Goal: Information Seeking & Learning: Understand process/instructions

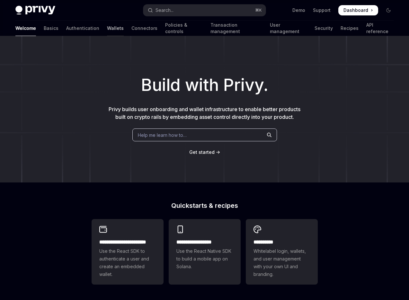
click at [107, 28] on link "Wallets" at bounding box center [115, 28] width 17 height 15
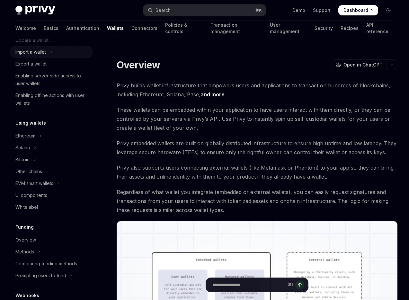
scroll to position [84, 0]
click at [366, 28] on link "API reference" at bounding box center [379, 28] width 27 height 15
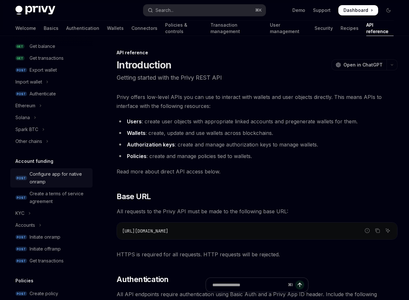
scroll to position [121, 0]
click at [53, 180] on div "Configure app for native onramp" at bounding box center [59, 177] width 59 height 15
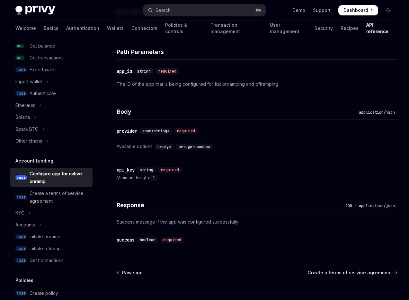
scroll to position [354, 0]
click at [46, 233] on div "Initiate onramp" at bounding box center [45, 237] width 31 height 8
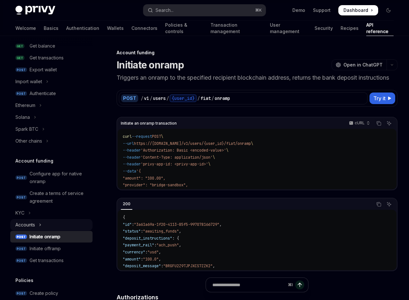
click at [36, 223] on button "Accounts" at bounding box center [51, 225] width 82 height 12
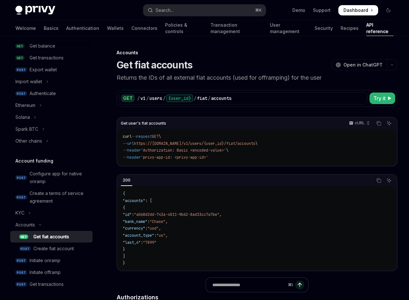
scroll to position [144, 0]
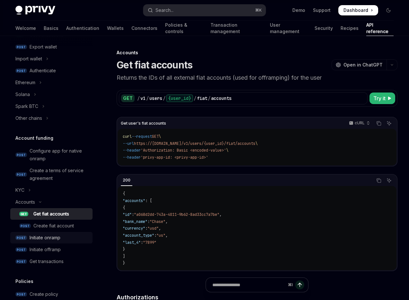
click at [36, 239] on div "Initiate onramp" at bounding box center [45, 238] width 31 height 8
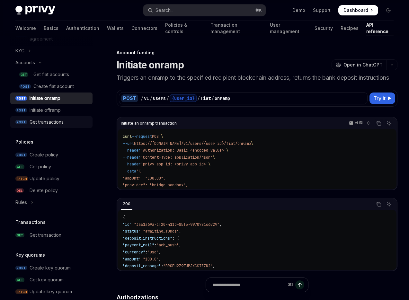
scroll to position [287, 0]
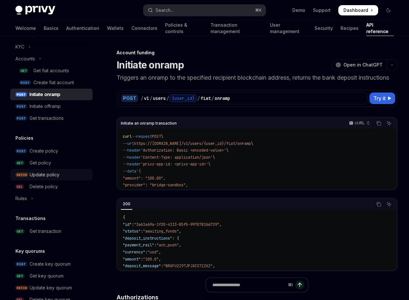
click at [50, 176] on div "Update policy" at bounding box center [45, 175] width 30 height 8
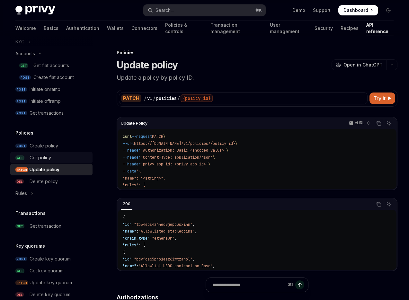
scroll to position [275, 0]
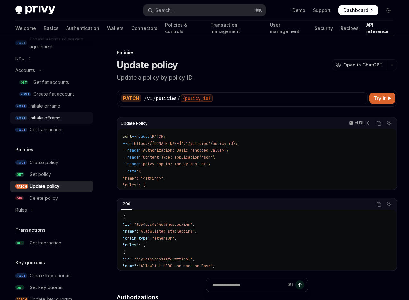
click at [48, 117] on div "Initiate offramp" at bounding box center [45, 118] width 31 height 8
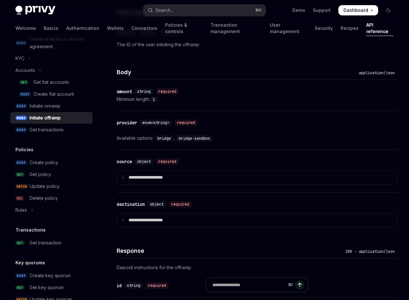
scroll to position [406, 0]
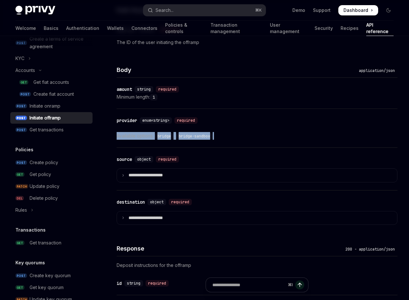
drag, startPoint x: 117, startPoint y: 136, endPoint x: 218, endPoint y: 135, distance: 100.8
click at [218, 135] on div "Available options: bridge , bridge-sandbox" at bounding box center [257, 136] width 281 height 8
click at [127, 136] on div "Available options: bridge , bridge-sandbox" at bounding box center [257, 136] width 281 height 8
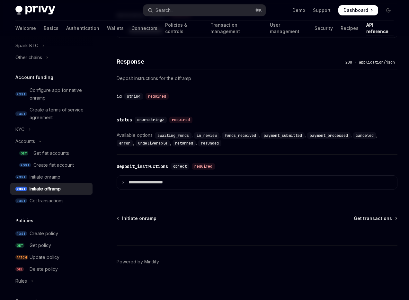
scroll to position [203, 0]
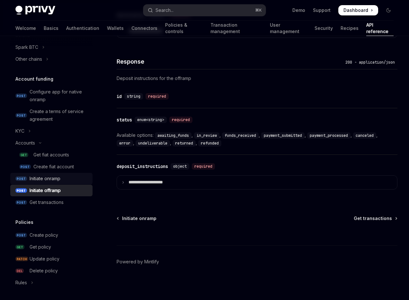
click at [67, 177] on div "Initiate onramp" at bounding box center [59, 179] width 59 height 8
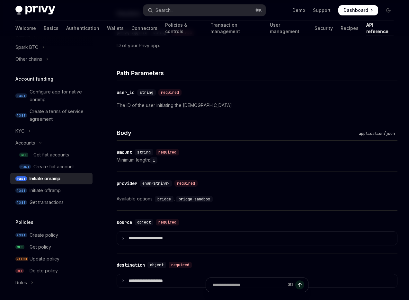
scroll to position [349, 0]
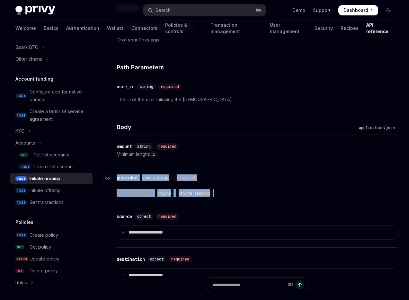
drag, startPoint x: 218, startPoint y: 200, endPoint x: 113, endPoint y: 185, distance: 105.8
click at [117, 185] on div "​ provider enum<string> required Available options: bridge , bridge-sandbox" at bounding box center [257, 185] width 281 height 39
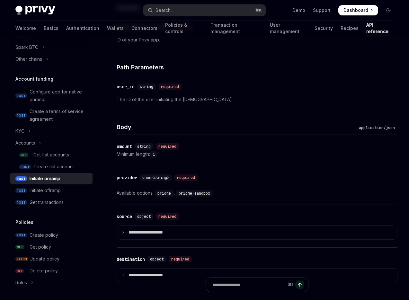
click at [102, 238] on div "API reference Introduction Authorization signatures Idempotency keys Wallets PO…" at bounding box center [56, 168] width 92 height 264
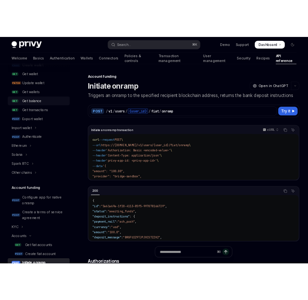
scroll to position [84, 0]
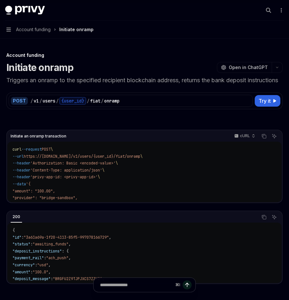
type textarea "*"
